Goal: Download file/media

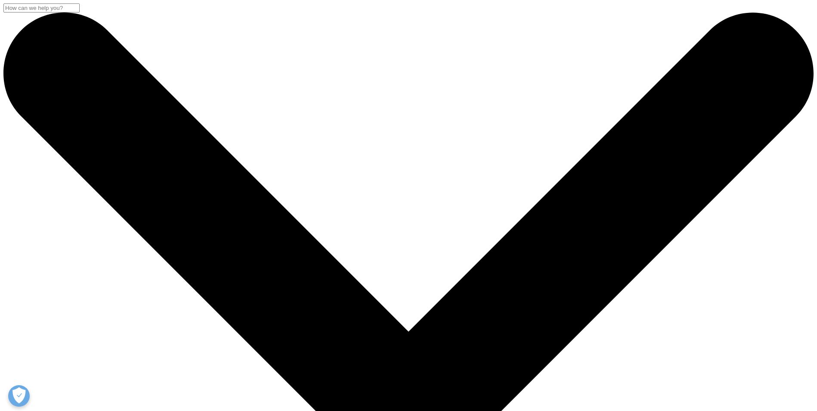
scroll to position [845, 508]
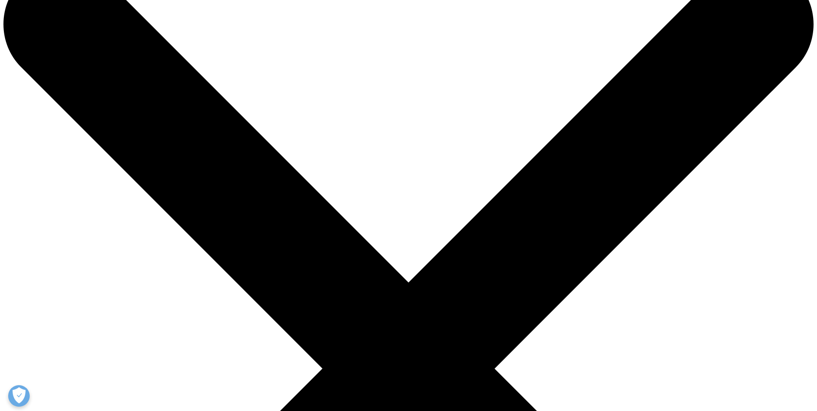
scroll to position [215, 0]
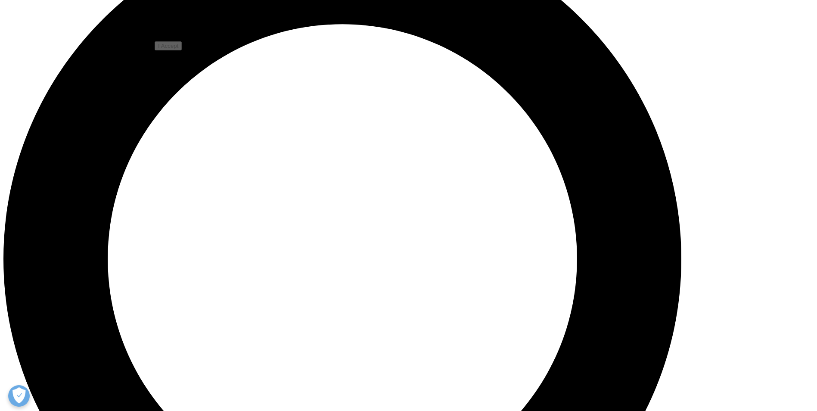
scroll to position [1005, 0]
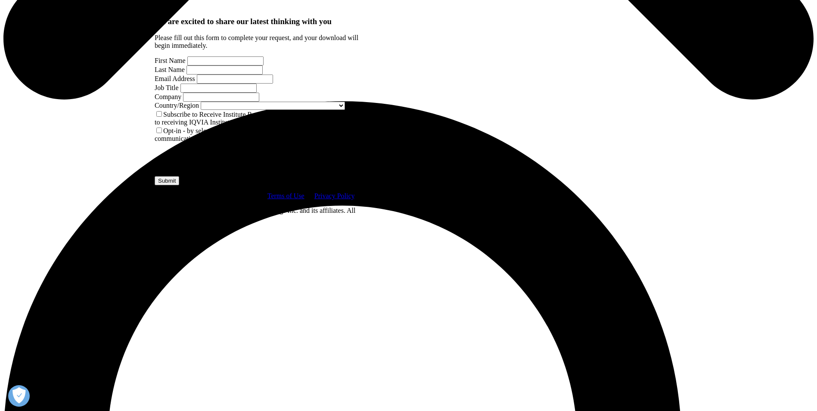
scroll to position [599, 0]
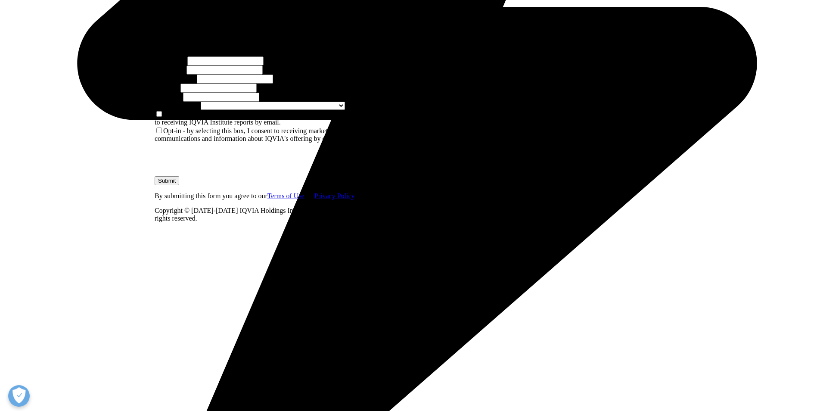
click at [238, 65] on input "First Name" at bounding box center [225, 60] width 76 height 9
type input "[PERSON_NAME]"
type input "Filho"
type input "[PERSON_NAME][EMAIL_ADDRESS][PERSON_NAME][DOMAIN_NAME]"
type input "ABIMED"
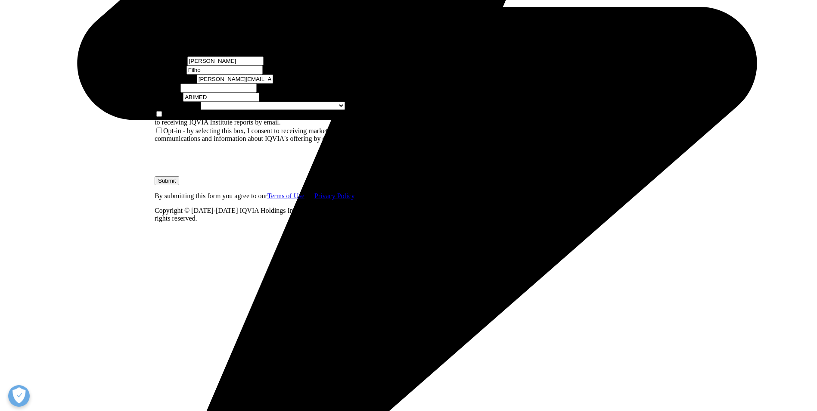
select select "[GEOGRAPHIC_DATA]"
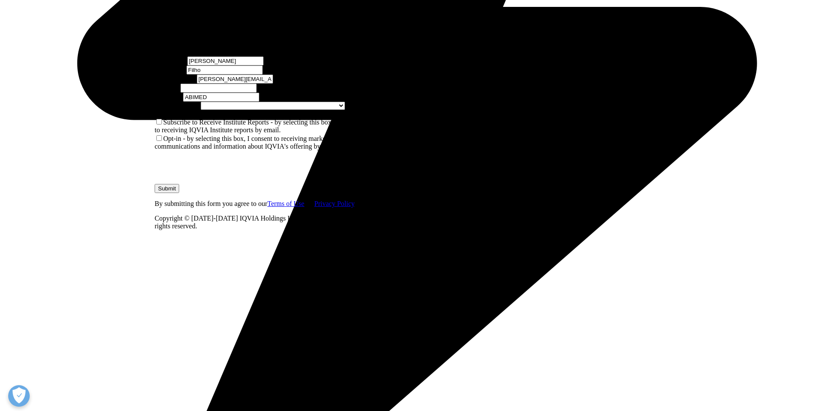
click at [257, 93] on input "Job Title" at bounding box center [218, 88] width 76 height 9
type input "CEO"
click at [174, 133] on label "Subscribe to Receive Institute Reports - by selecting this box, I consent to re…" at bounding box center [257, 125] width 205 height 15
click at [162, 124] on input "Subscribe to Receive Institute Reports - by selecting this box, I consent to re…" at bounding box center [159, 122] width 6 height 6
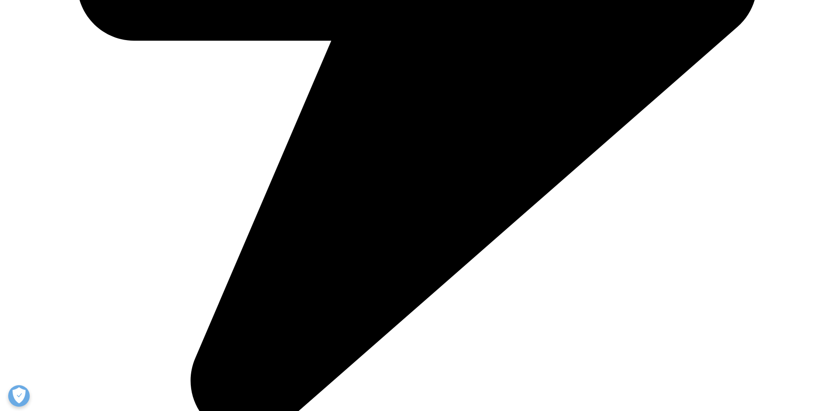
scroll to position [728, 0]
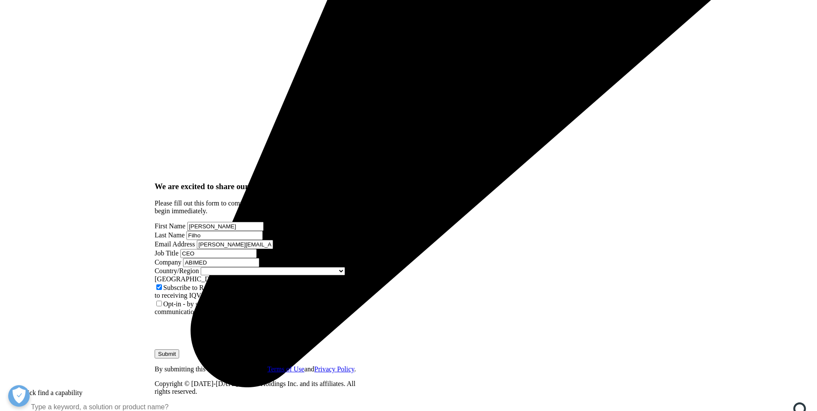
click at [179, 349] on input "Submit" at bounding box center [167, 353] width 25 height 9
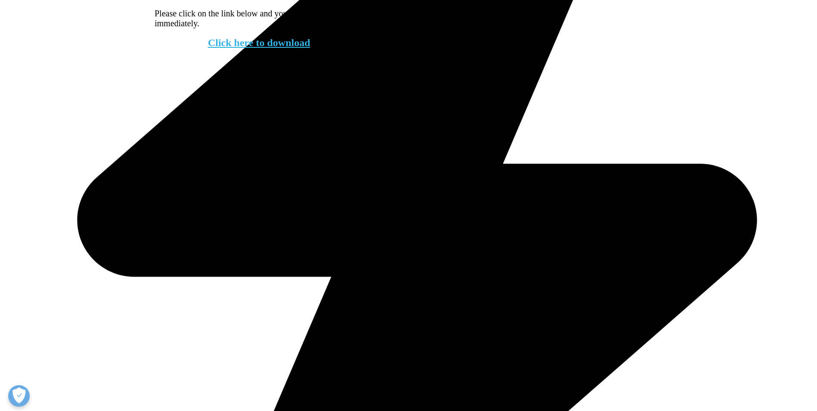
scroll to position [409, 0]
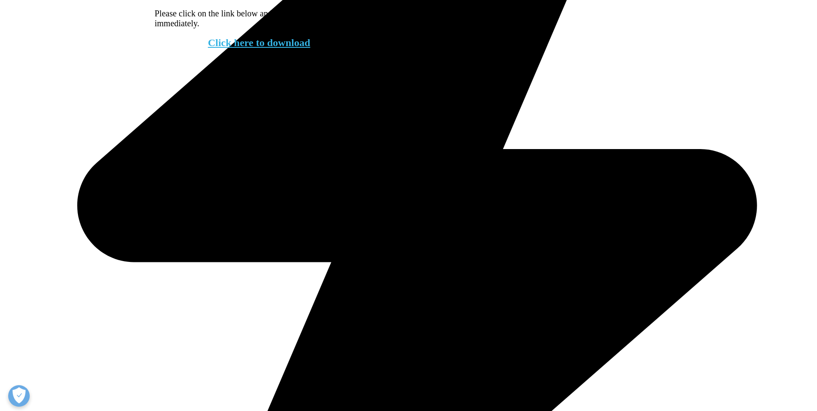
scroll to position [624, 0]
